Goal: Information Seeking & Learning: Learn about a topic

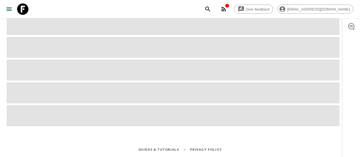
scroll to position [69, 0]
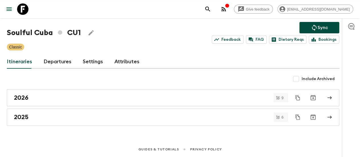
scroll to position [26, 0]
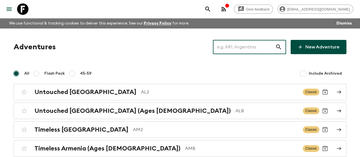
click at [231, 48] on input "text" at bounding box center [244, 47] width 62 height 16
paste input "[GEOGRAPHIC_DATA]"
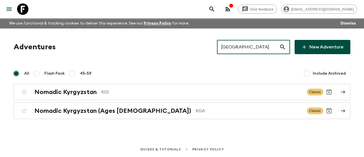
type input "[GEOGRAPHIC_DATA]"
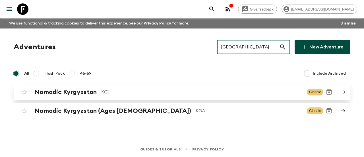
click at [78, 94] on h2 "Nomadic Kyrgyzstan" at bounding box center [65, 91] width 62 height 7
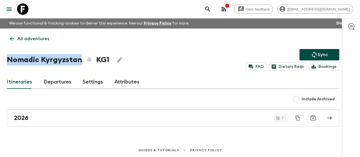
drag, startPoint x: 86, startPoint y: 61, endPoint x: 10, endPoint y: 58, distance: 76.7
click at [10, 58] on div "All adventures Nomadic Kyrgyzstan KG1 Sync FAQ Dietary Reqs Bookings Itinerarie…" at bounding box center [173, 77] width 346 height 98
copy h1 "Nomadic Kyrgyzstan"
